Goal: Task Accomplishment & Management: Manage account settings

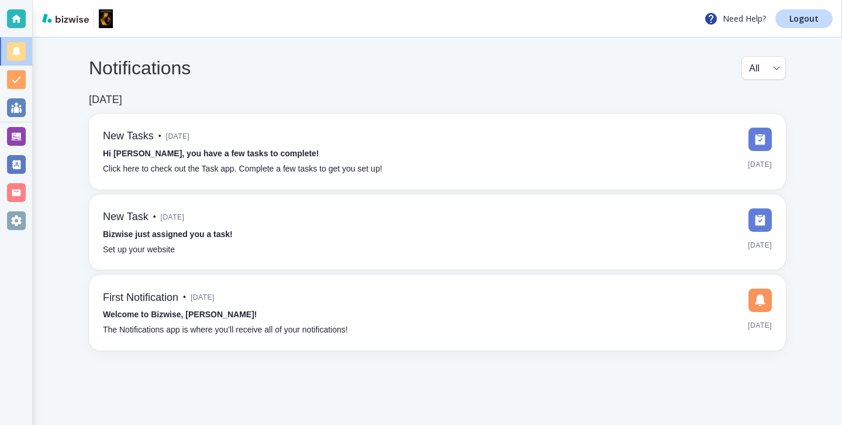
click at [436, 68] on div "Notifications All all ​" at bounding box center [437, 74] width 697 height 37
click at [30, 132] on div at bounding box center [16, 136] width 32 height 28
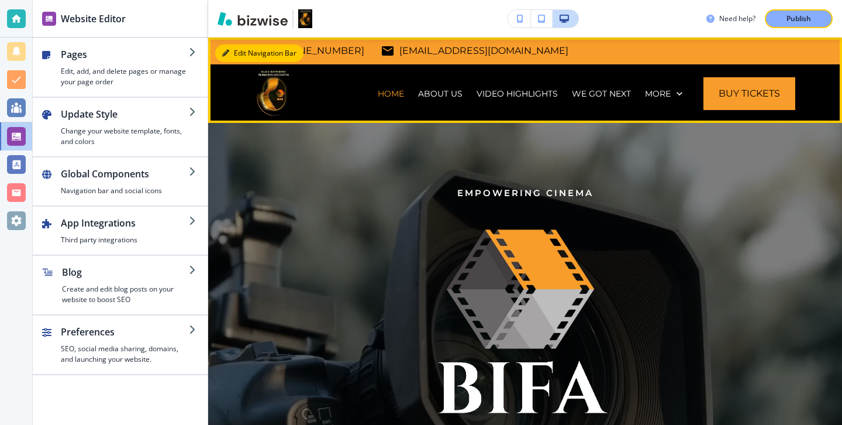
click at [238, 59] on button "Edit Navigation Bar" at bounding box center [259, 53] width 88 height 18
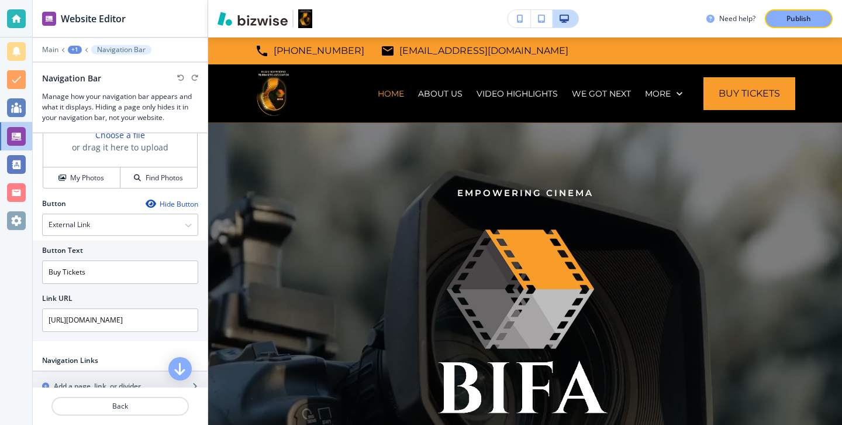
scroll to position [629, 0]
click at [149, 206] on icon "button" at bounding box center [150, 205] width 9 height 9
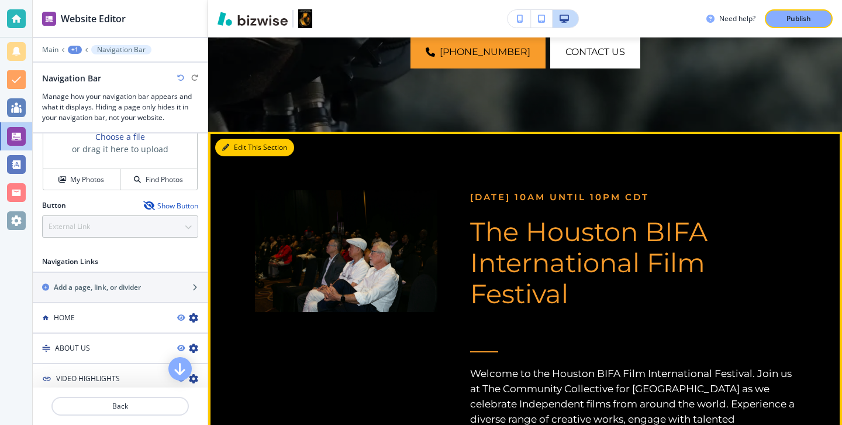
click at [227, 151] on icon "button" at bounding box center [225, 147] width 7 height 7
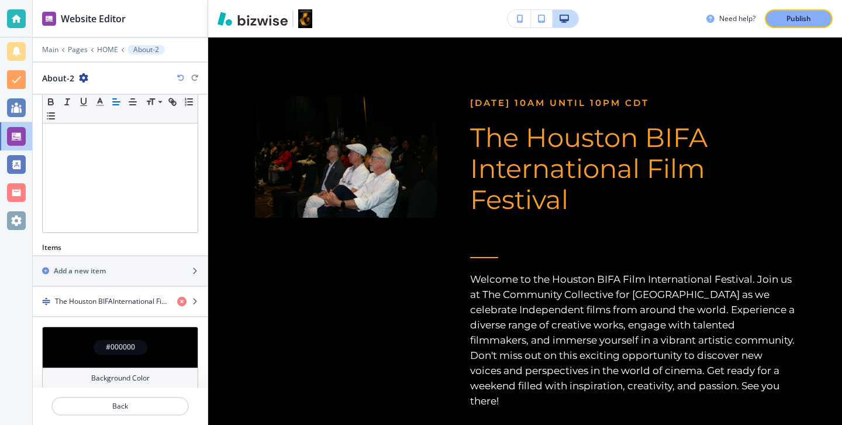
scroll to position [228, 0]
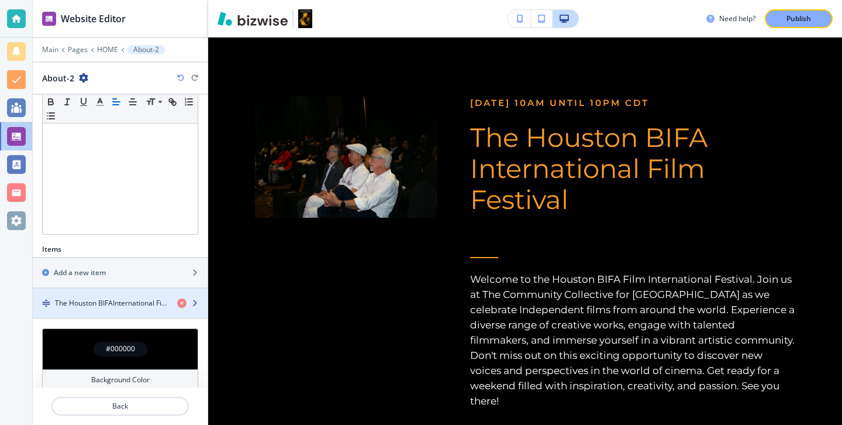
click at [130, 297] on div "button" at bounding box center [120, 292] width 175 height 9
click at [130, 298] on h4 "The Houston BIFAInternational Film Festival" at bounding box center [111, 303] width 113 height 11
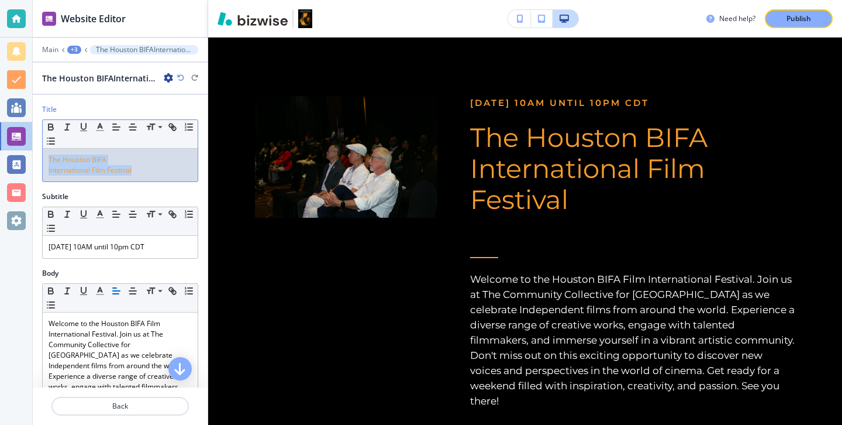
drag, startPoint x: 157, startPoint y: 174, endPoint x: 102, endPoint y: 145, distance: 62.0
click at [102, 145] on div "Small Normal Large Huge The Houston BIFA International Film Festival" at bounding box center [120, 150] width 156 height 63
click at [172, 245] on p "October 4th @ 10AM until 10pm CDT" at bounding box center [120, 247] width 143 height 11
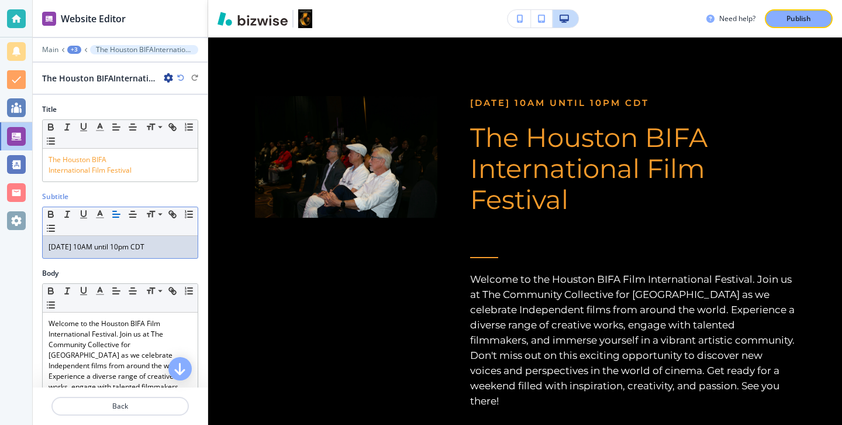
click at [172, 245] on p "October 4th @ 10AM until 10pm CDT" at bounding box center [120, 247] width 143 height 11
drag, startPoint x: 171, startPoint y: 247, endPoint x: 35, endPoint y: 246, distance: 136.9
click at [35, 246] on div "Subtitle Small Normal Large Huge Coming October 1st thru 4th 2026" at bounding box center [120, 229] width 175 height 77
click at [95, 214] on icon "button" at bounding box center [100, 214] width 11 height 11
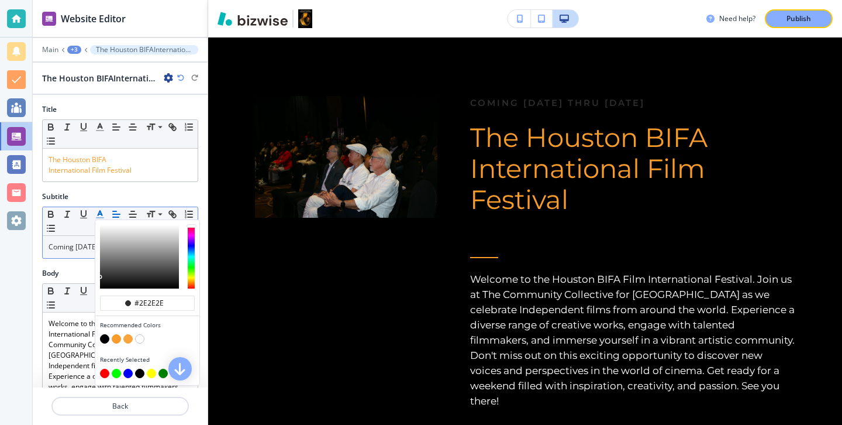
click at [118, 333] on div "button" at bounding box center [147, 331] width 95 height 5
click at [118, 335] on button "button" at bounding box center [116, 338] width 9 height 9
type input "#f89c2b"
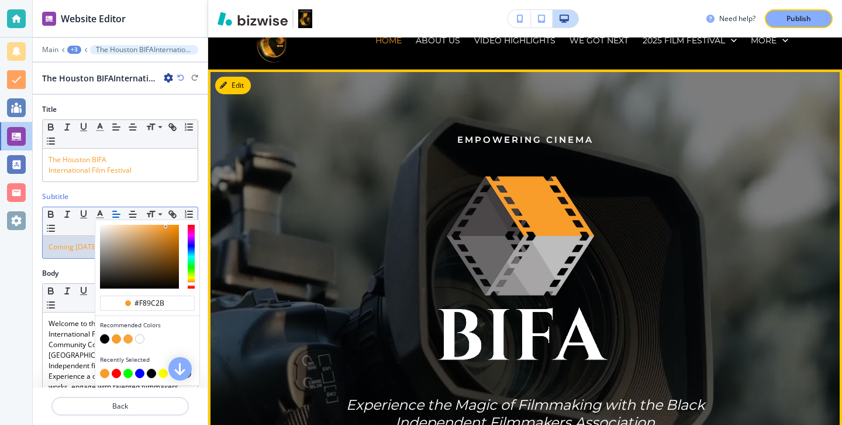
scroll to position [0, 0]
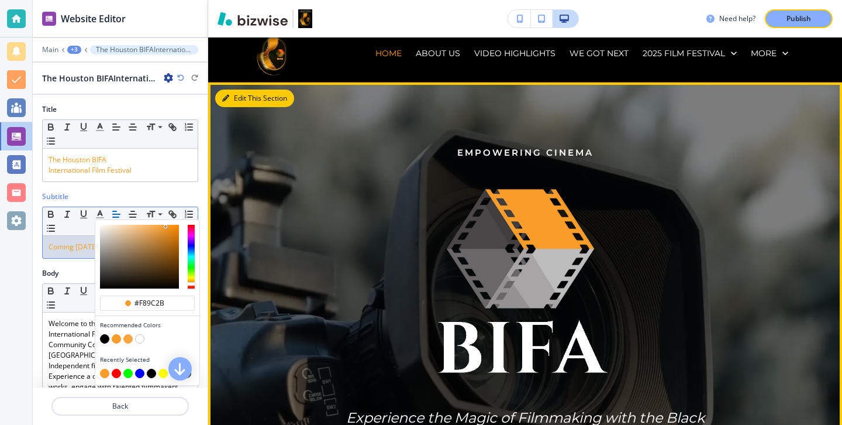
click at [245, 101] on button "Edit This Section" at bounding box center [254, 99] width 79 height 18
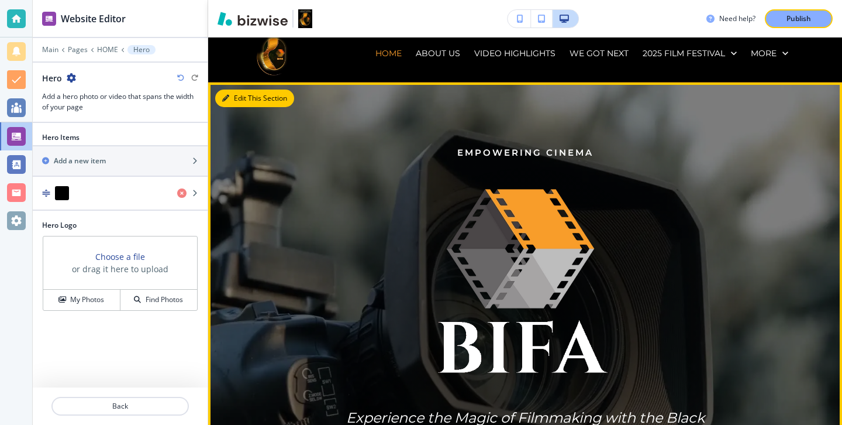
scroll to position [85, 0]
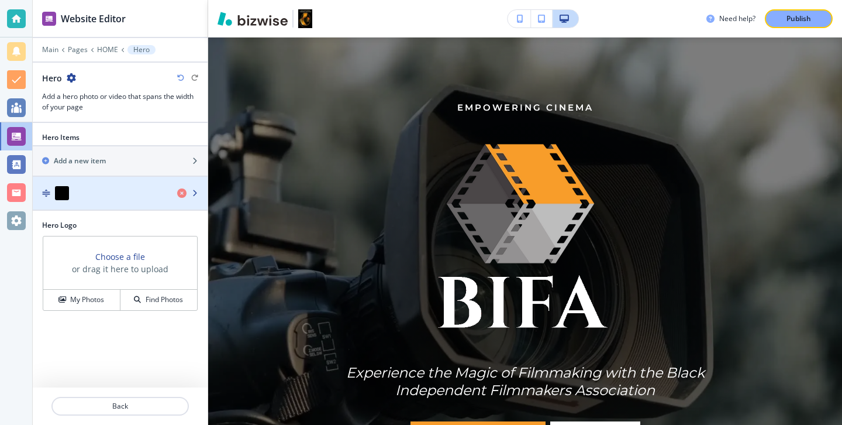
click at [124, 189] on div "button" at bounding box center [100, 193] width 135 height 14
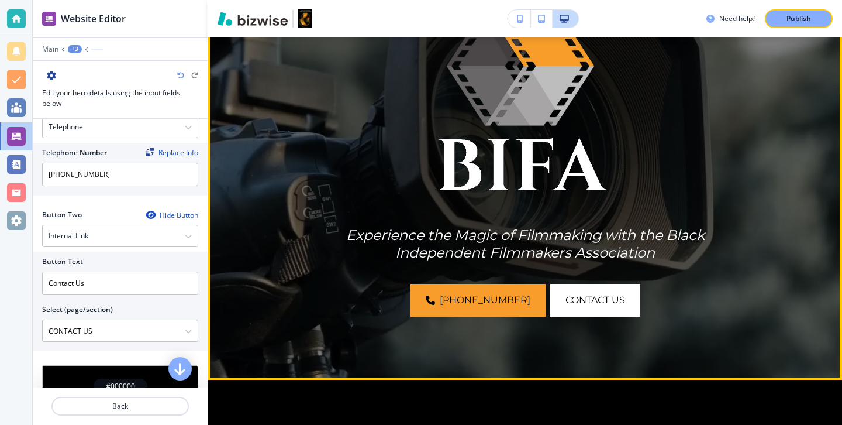
scroll to position [257, 0]
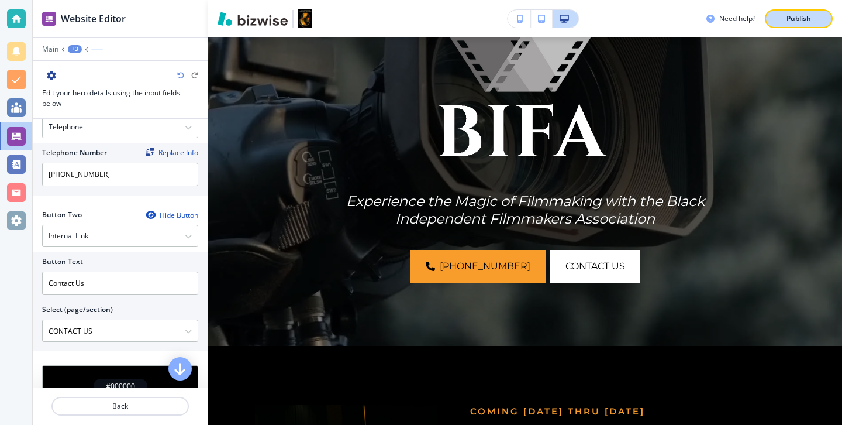
click at [773, 27] on button "Publish" at bounding box center [799, 18] width 68 height 19
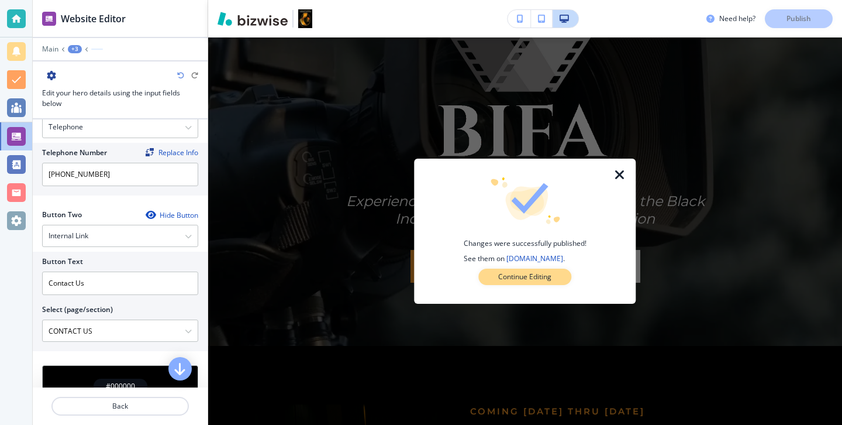
click at [556, 284] on button "Continue Editing" at bounding box center [525, 277] width 93 height 16
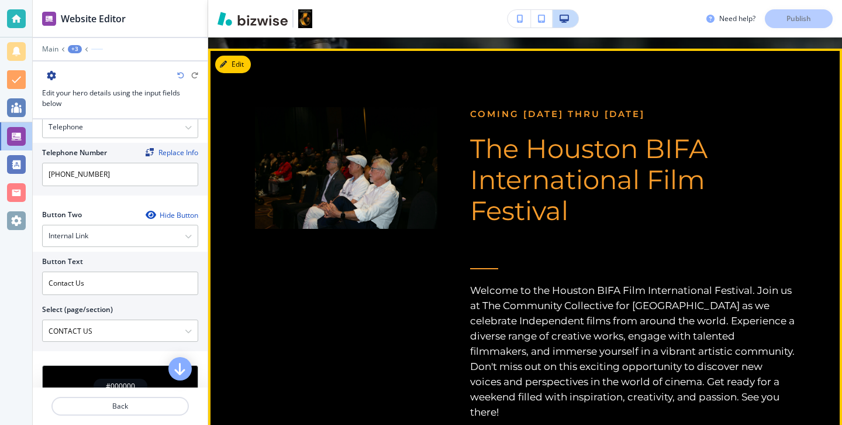
scroll to position [410, 0]
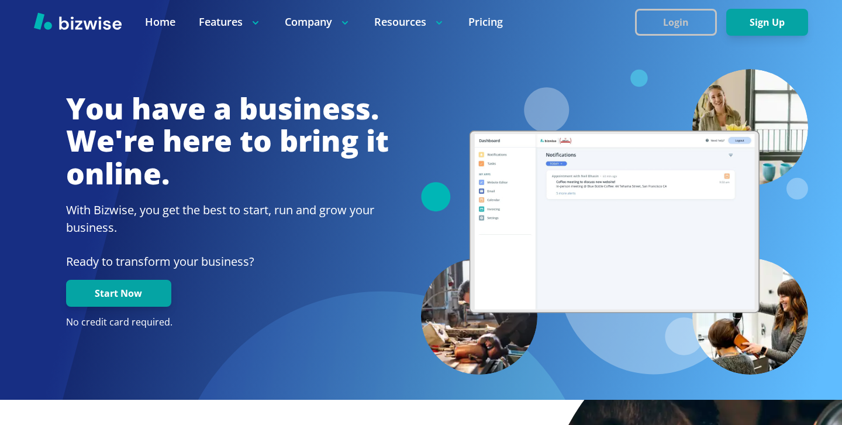
click at [689, 20] on button "Login" at bounding box center [676, 22] width 82 height 27
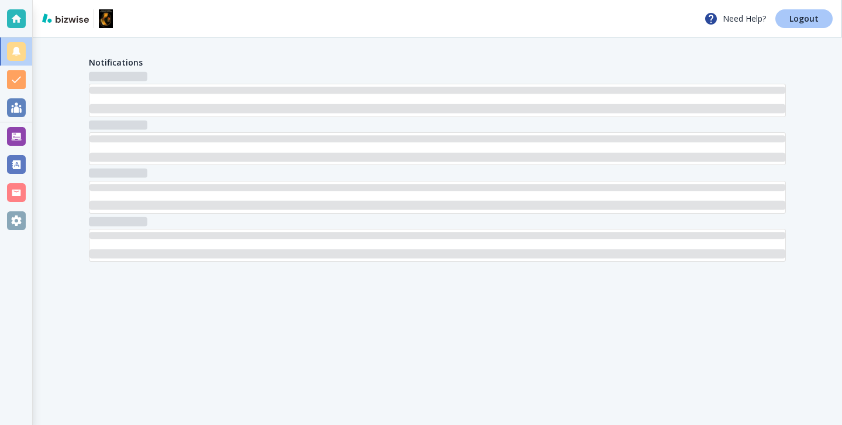
click at [797, 25] on link "Logout" at bounding box center [804, 18] width 57 height 19
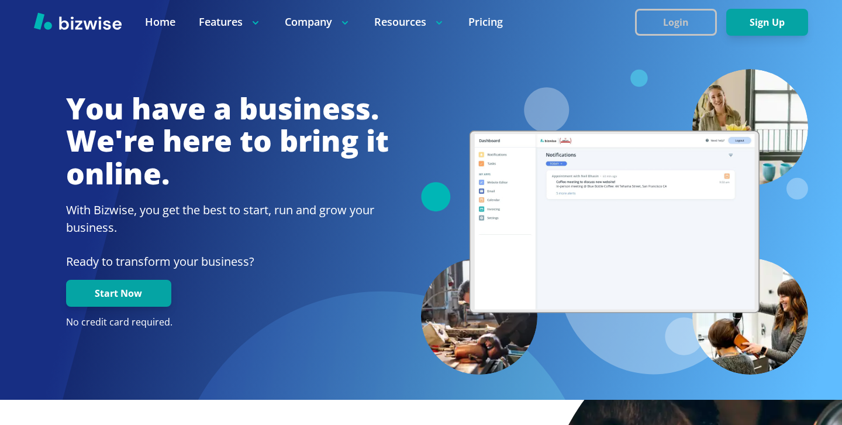
click at [680, 17] on button "Login" at bounding box center [676, 22] width 82 height 27
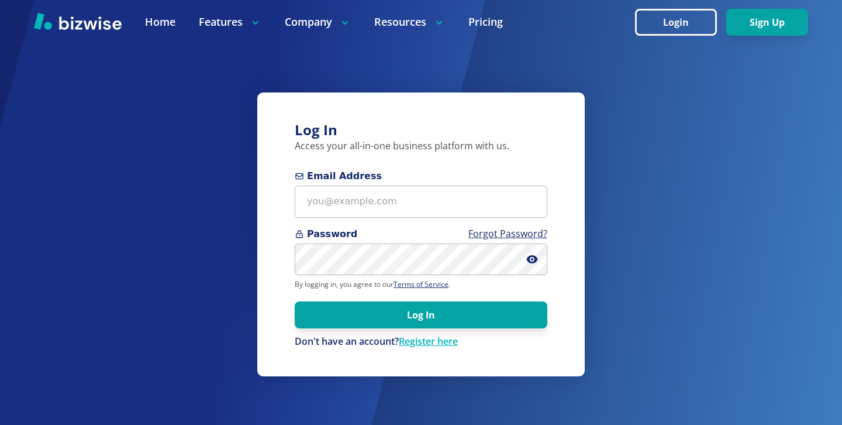
click at [495, 180] on span "Email Address" at bounding box center [421, 176] width 253 height 14
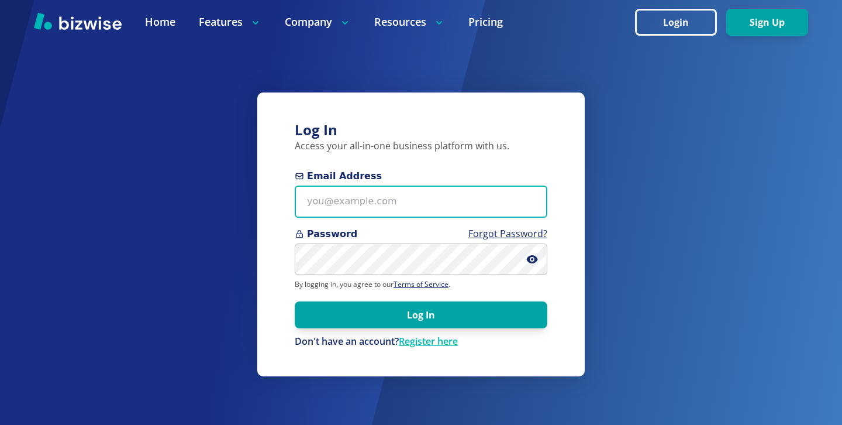
click at [495, 185] on input "Email Address" at bounding box center [421, 201] width 253 height 32
click at [490, 195] on input "Email Address" at bounding box center [421, 201] width 253 height 32
paste input "marshall007+1@gmail.com"
type input "marshall007+1@gmail.com"
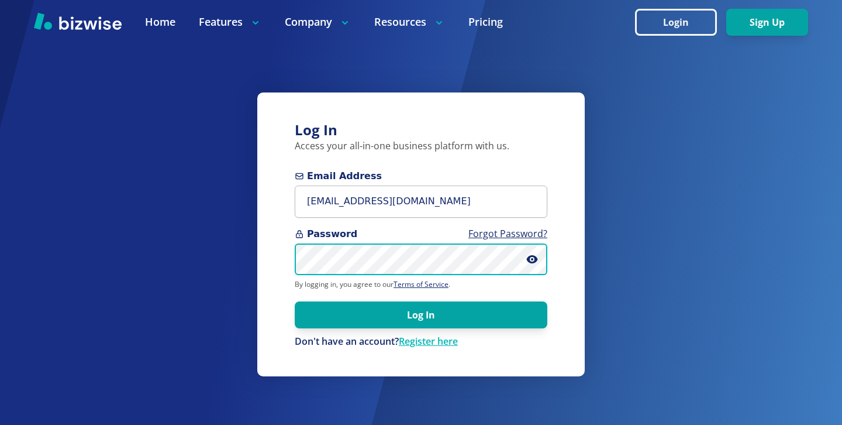
click at [295, 301] on button "Log In" at bounding box center [421, 314] width 253 height 27
